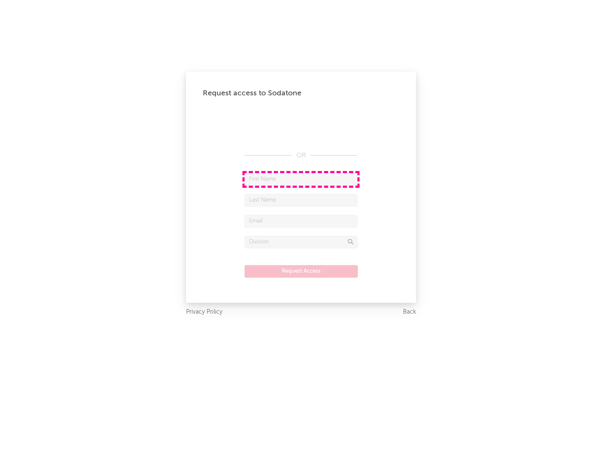
click at [301, 179] on input "text" at bounding box center [301, 179] width 113 height 13
type input "[PERSON_NAME]"
click at [301, 200] on input "text" at bounding box center [301, 200] width 113 height 13
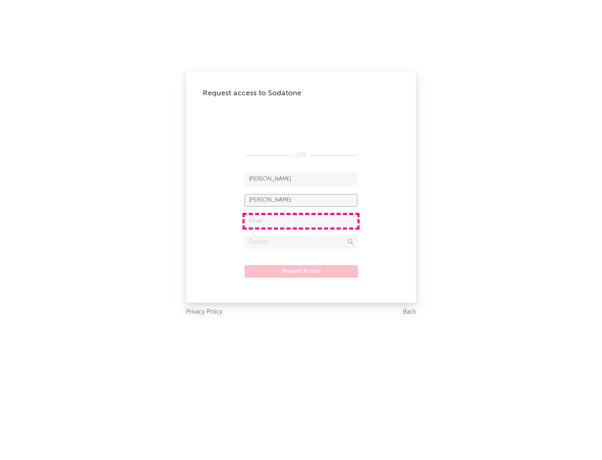
type input "[PERSON_NAME]"
click at [301, 221] on input "text" at bounding box center [301, 221] width 113 height 13
type input "[EMAIL_ADDRESS][DOMAIN_NAME]"
click at [301, 242] on input "text" at bounding box center [301, 242] width 113 height 13
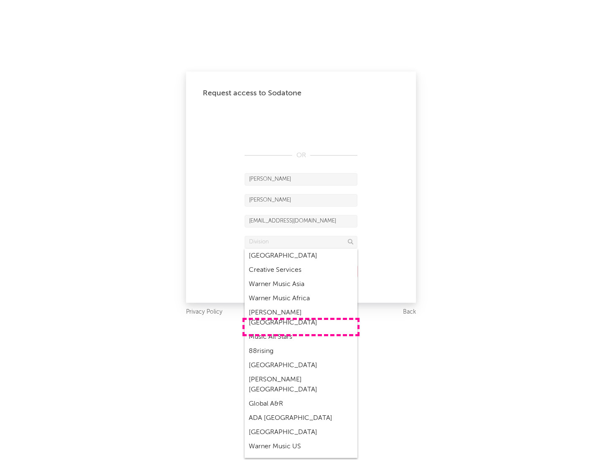
click at [301, 330] on div "Music All Stars" at bounding box center [301, 337] width 113 height 14
type input "Music All Stars"
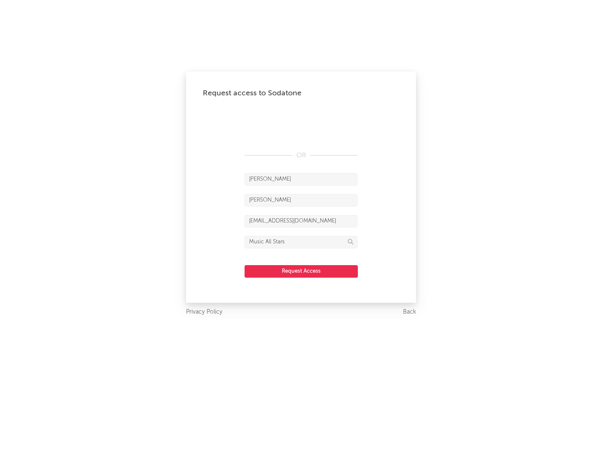
click at [301, 271] on button "Request Access" at bounding box center [301, 271] width 113 height 13
